Goal: Task Accomplishment & Management: Manage account settings

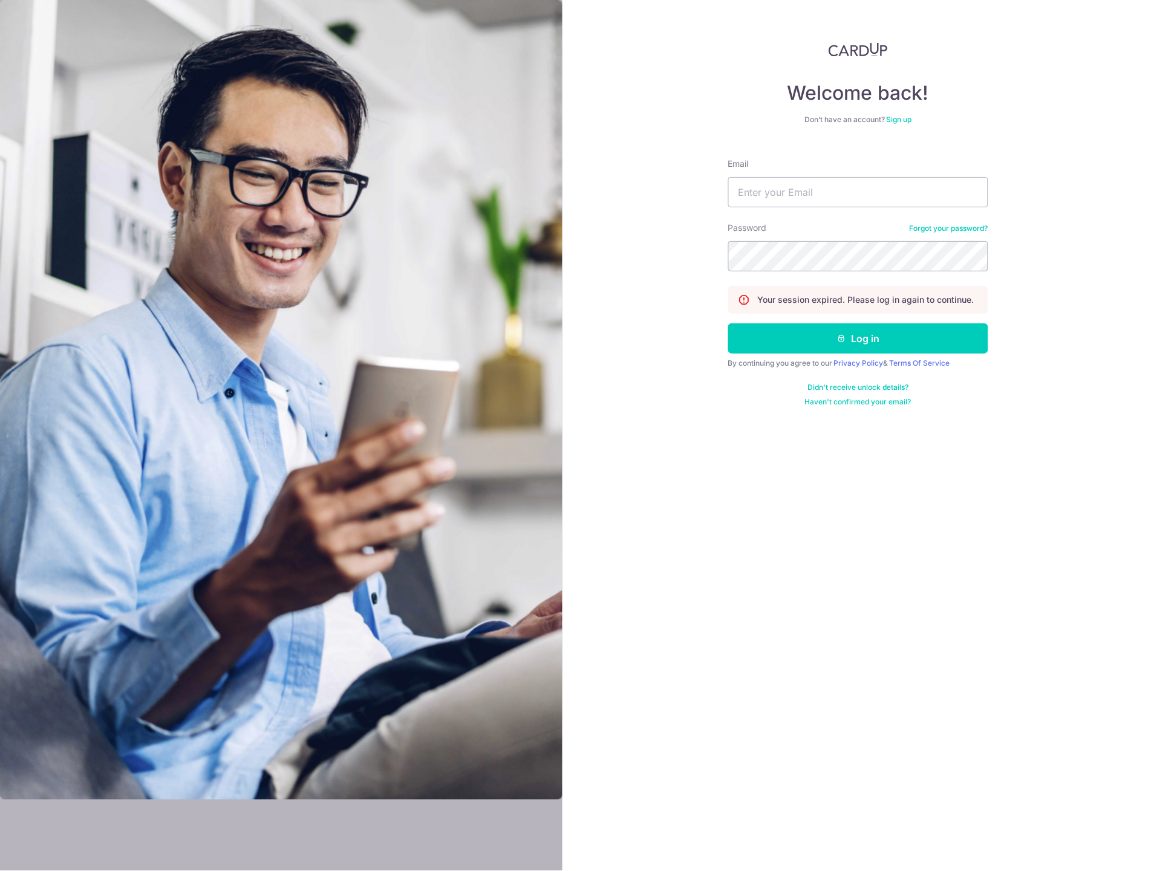
type input "Xcelapt@gmail.com"
click at [880, 331] on button "Log in" at bounding box center [858, 338] width 260 height 30
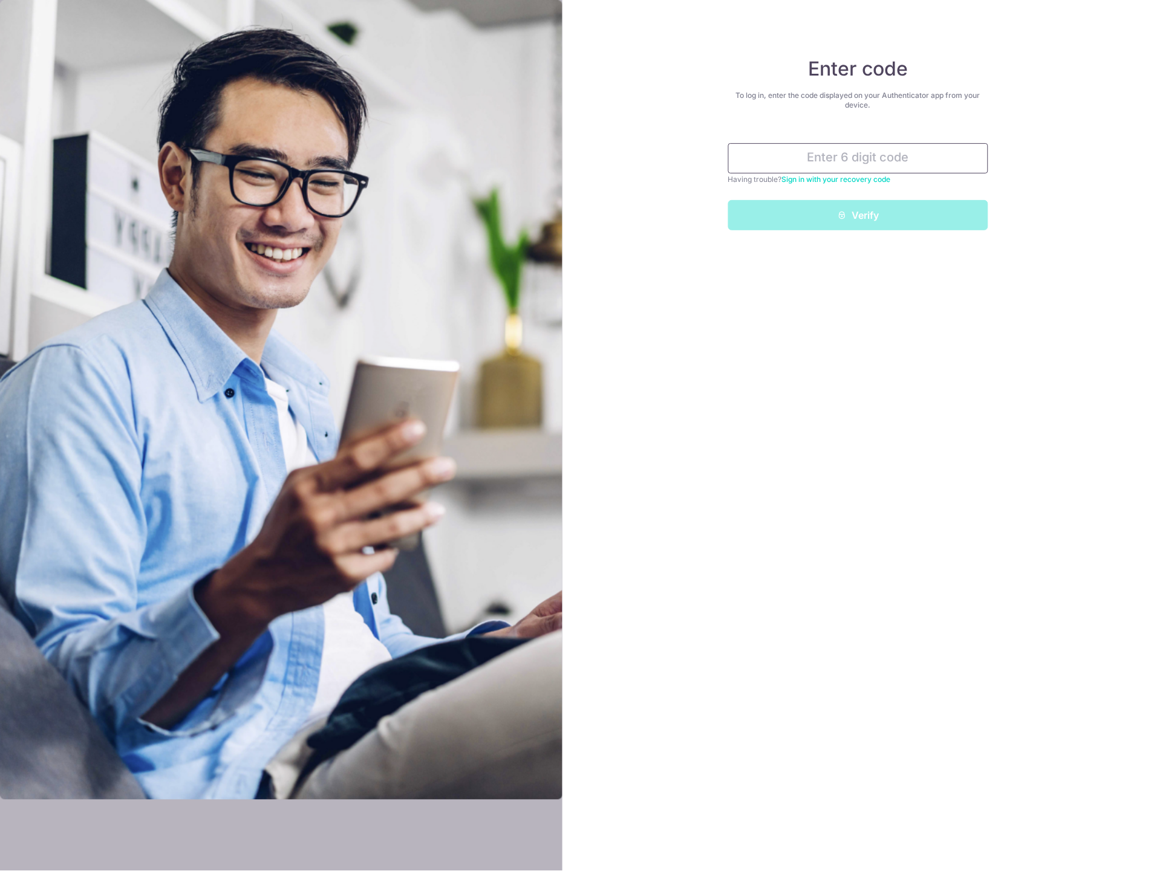
click at [814, 158] on input "text" at bounding box center [858, 158] width 260 height 30
type input "388545"
click at [728, 200] on button "Verify" at bounding box center [858, 215] width 260 height 30
click at [902, 215] on button "Verify" at bounding box center [858, 215] width 260 height 30
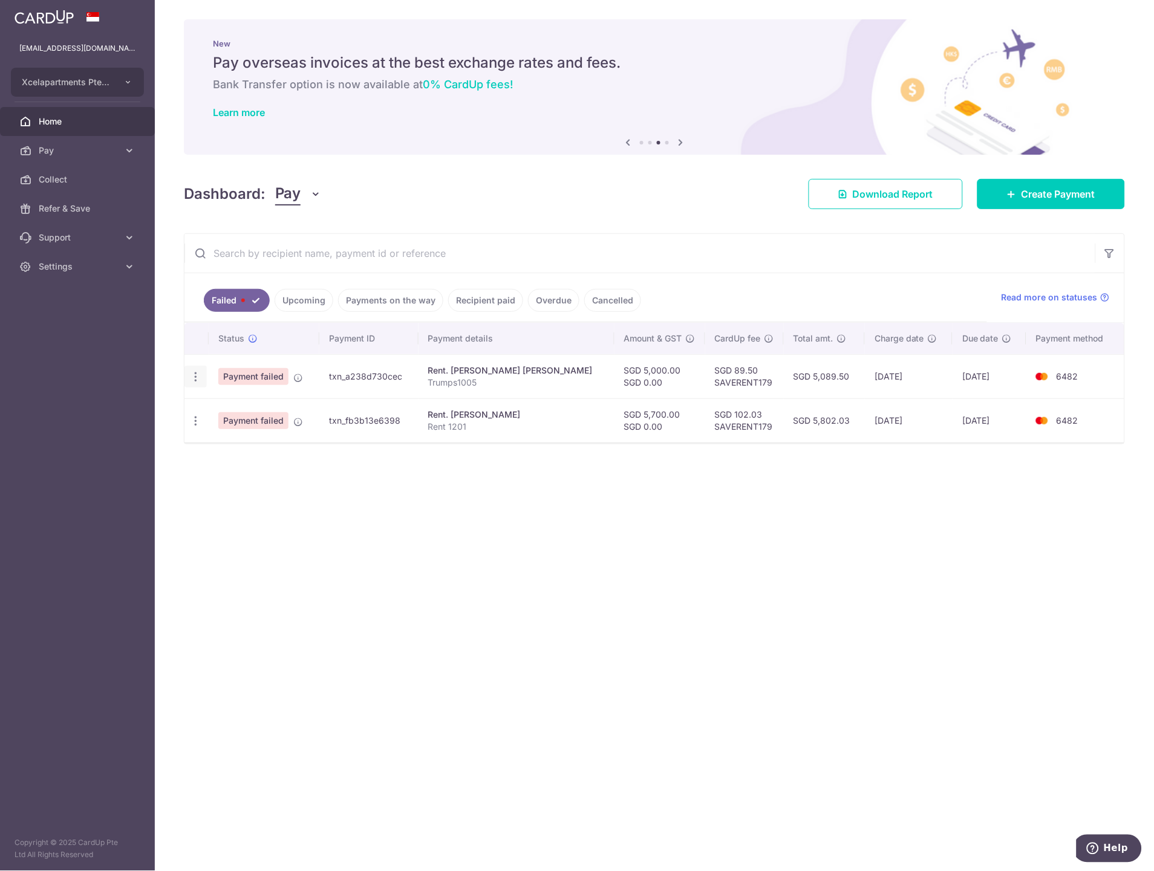
click at [198, 376] on icon "button" at bounding box center [195, 377] width 13 height 13
click at [234, 409] on span "Update payment" at bounding box center [260, 410] width 82 height 15
radio input "true"
type input "5,000.00"
type input "0.00"
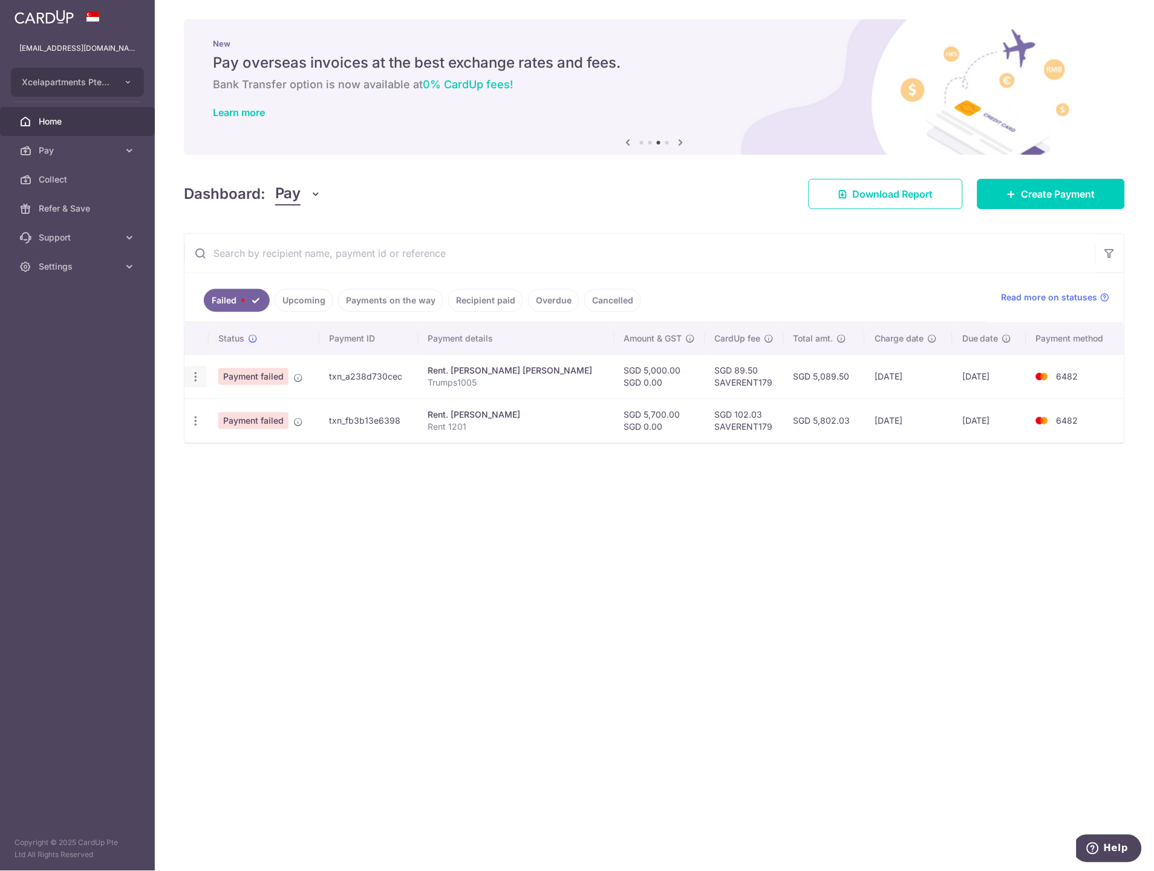
type input "Trumps1005"
type input "Trumps1005new"
type input "SAVERENT179"
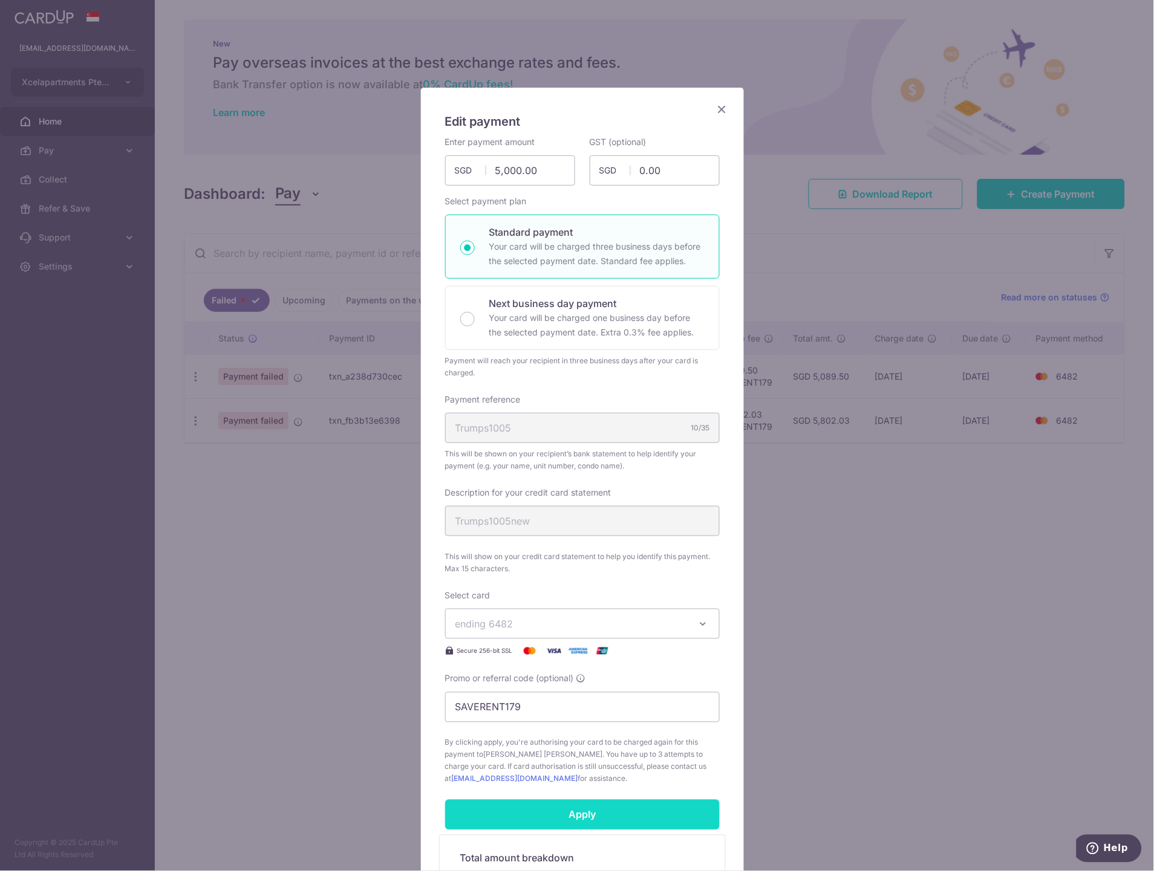
click at [592, 814] on input "Apply" at bounding box center [582, 815] width 274 height 30
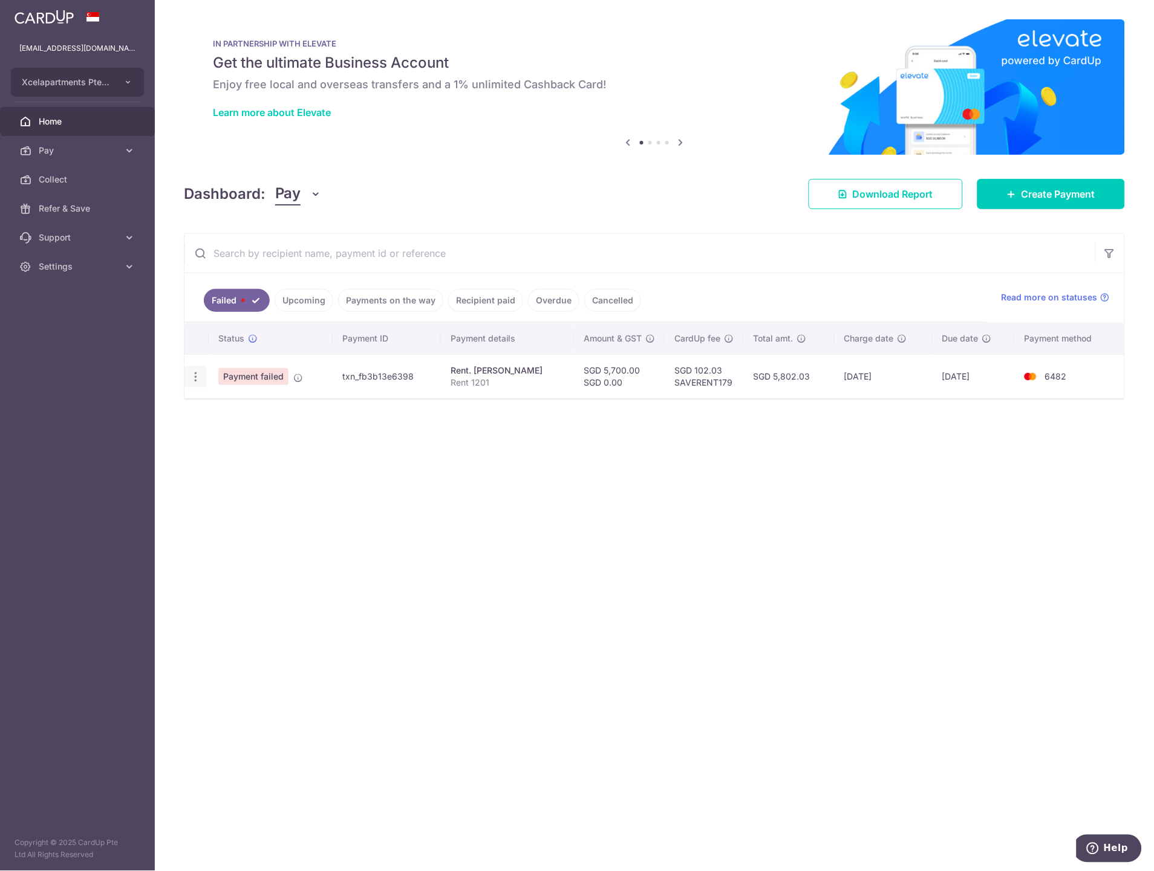
click at [196, 381] on icon "button" at bounding box center [195, 377] width 13 height 13
click at [238, 415] on span "Update payment" at bounding box center [260, 410] width 82 height 15
radio input "true"
type input "5,700.00"
type input "0.00"
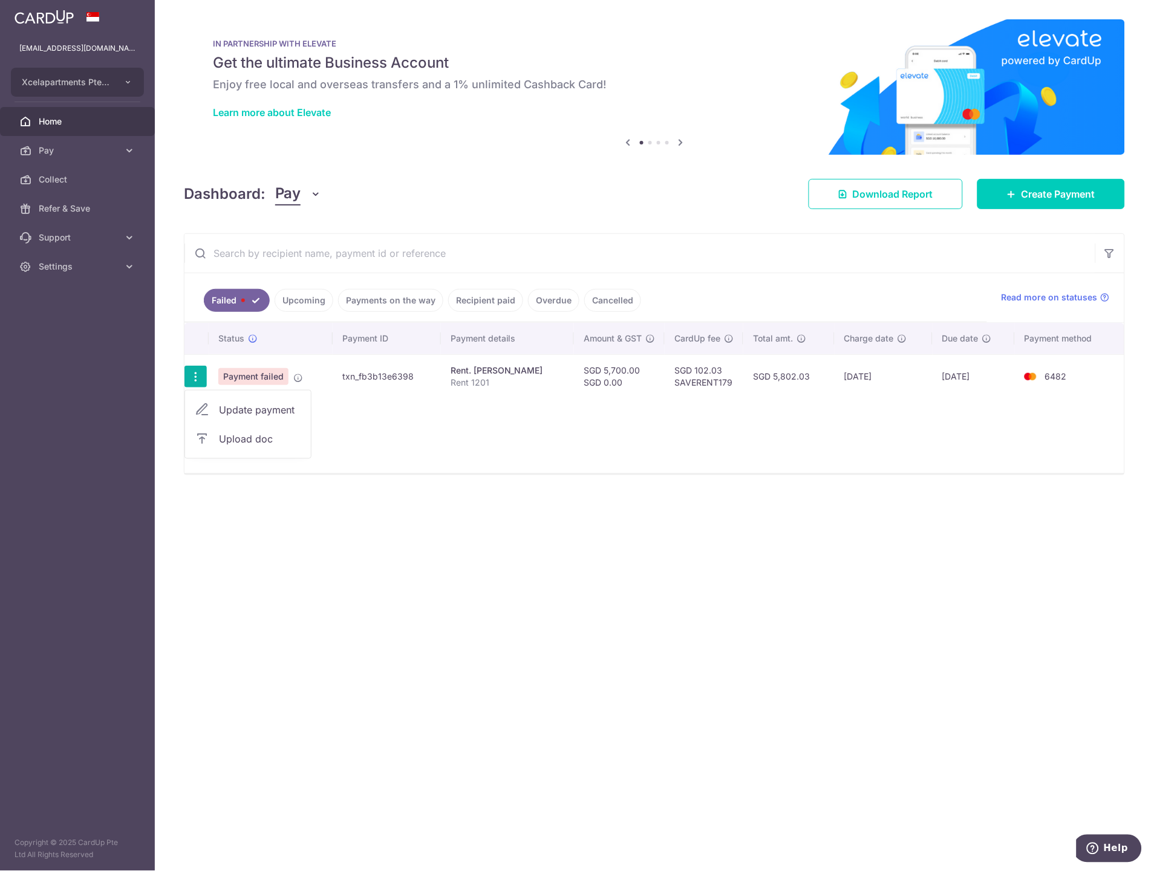
type input "Rent 1201"
type input "SAVERENT179"
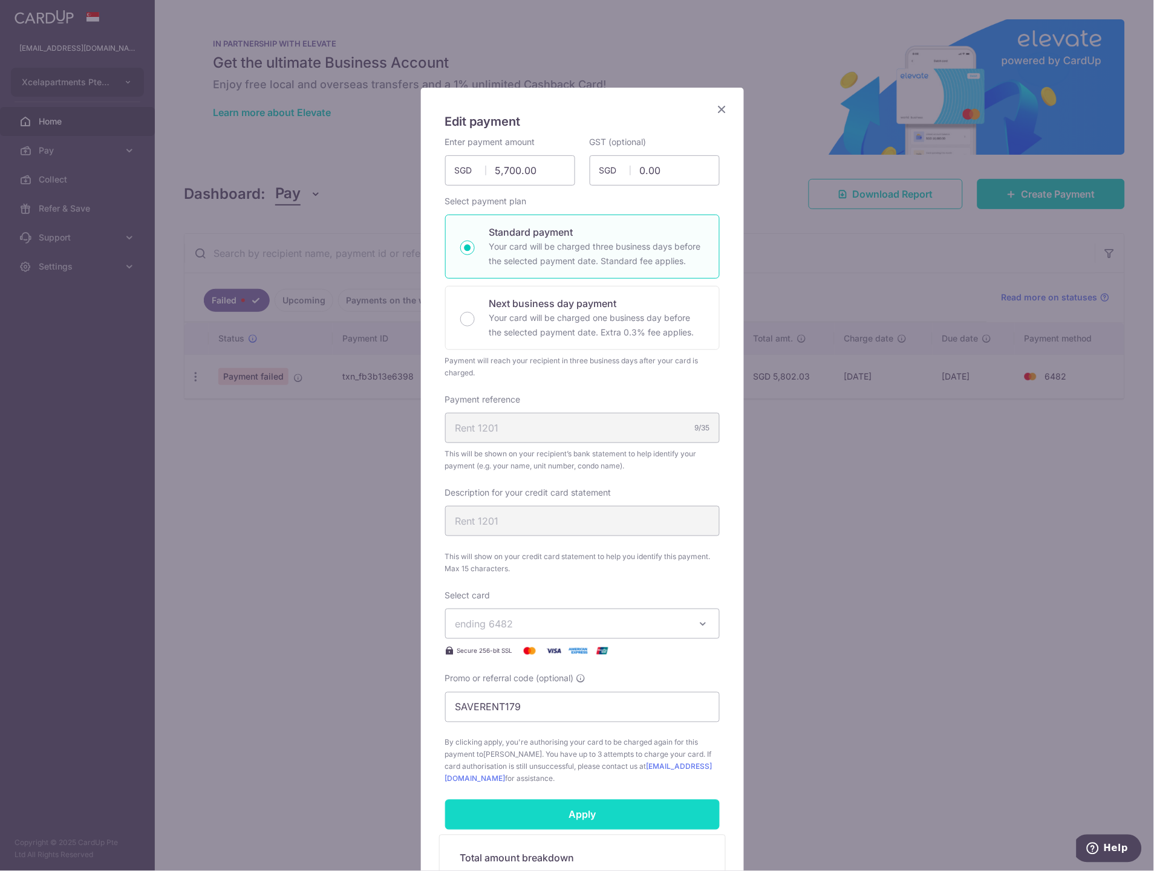
click at [557, 818] on input "Apply" at bounding box center [582, 815] width 274 height 30
